Goal: Entertainment & Leisure: Consume media (video, audio)

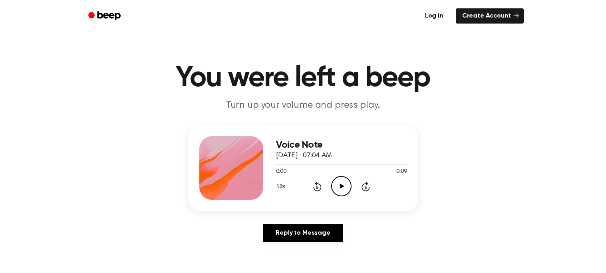
click at [339, 184] on icon "Play Audio" at bounding box center [341, 186] width 20 height 20
click at [337, 182] on icon "Play Audio" at bounding box center [341, 186] width 20 height 20
click at [345, 183] on icon "Play Audio" at bounding box center [341, 186] width 20 height 20
